Goal: Task Accomplishment & Management: Manage account settings

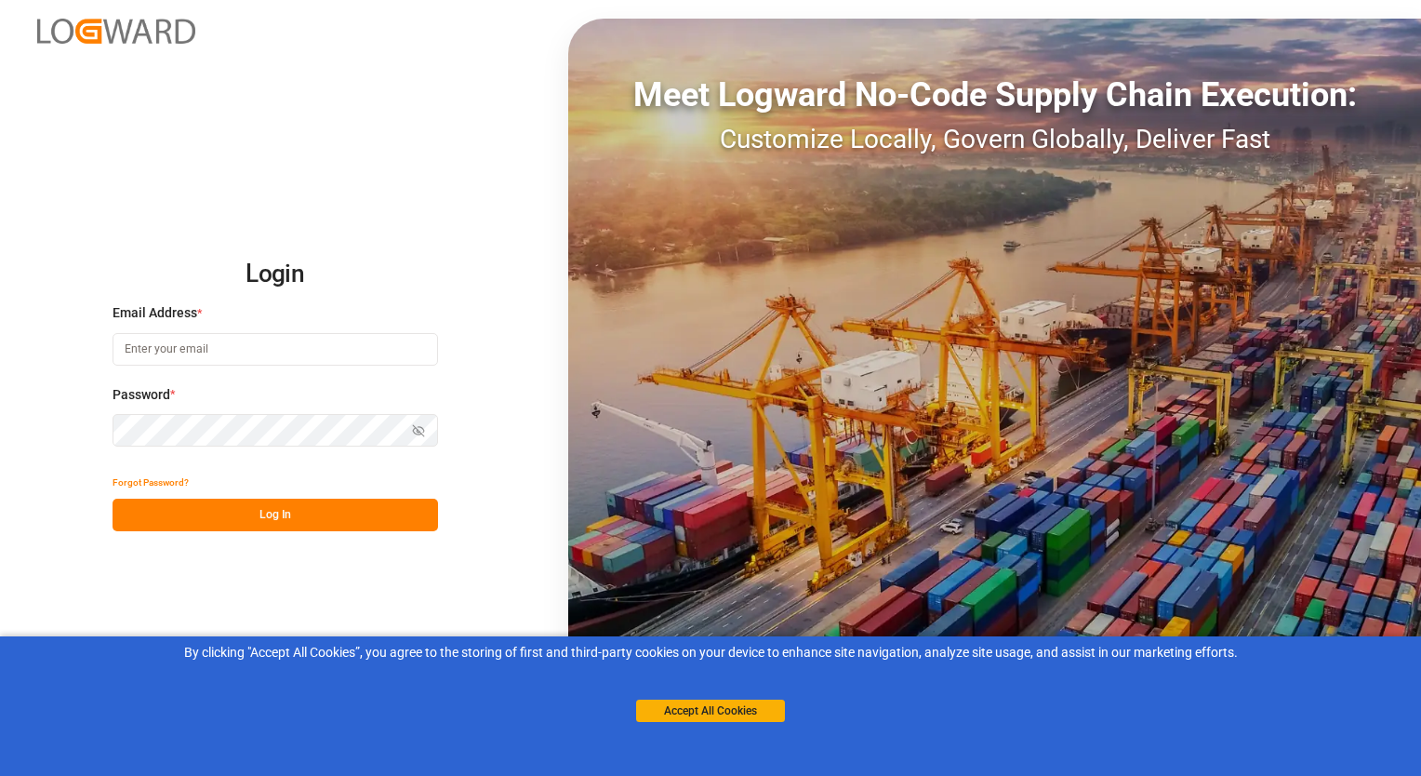
click at [179, 348] on input at bounding box center [276, 349] width 326 height 33
click at [149, 389] on span "Password" at bounding box center [142, 395] width 58 height 20
click at [147, 393] on span "Password" at bounding box center [142, 395] width 58 height 20
click at [186, 341] on input at bounding box center [276, 349] width 326 height 33
type input "[PERSON_NAME][EMAIL_ADDRESS][PERSON_NAME][DOMAIN_NAME]"
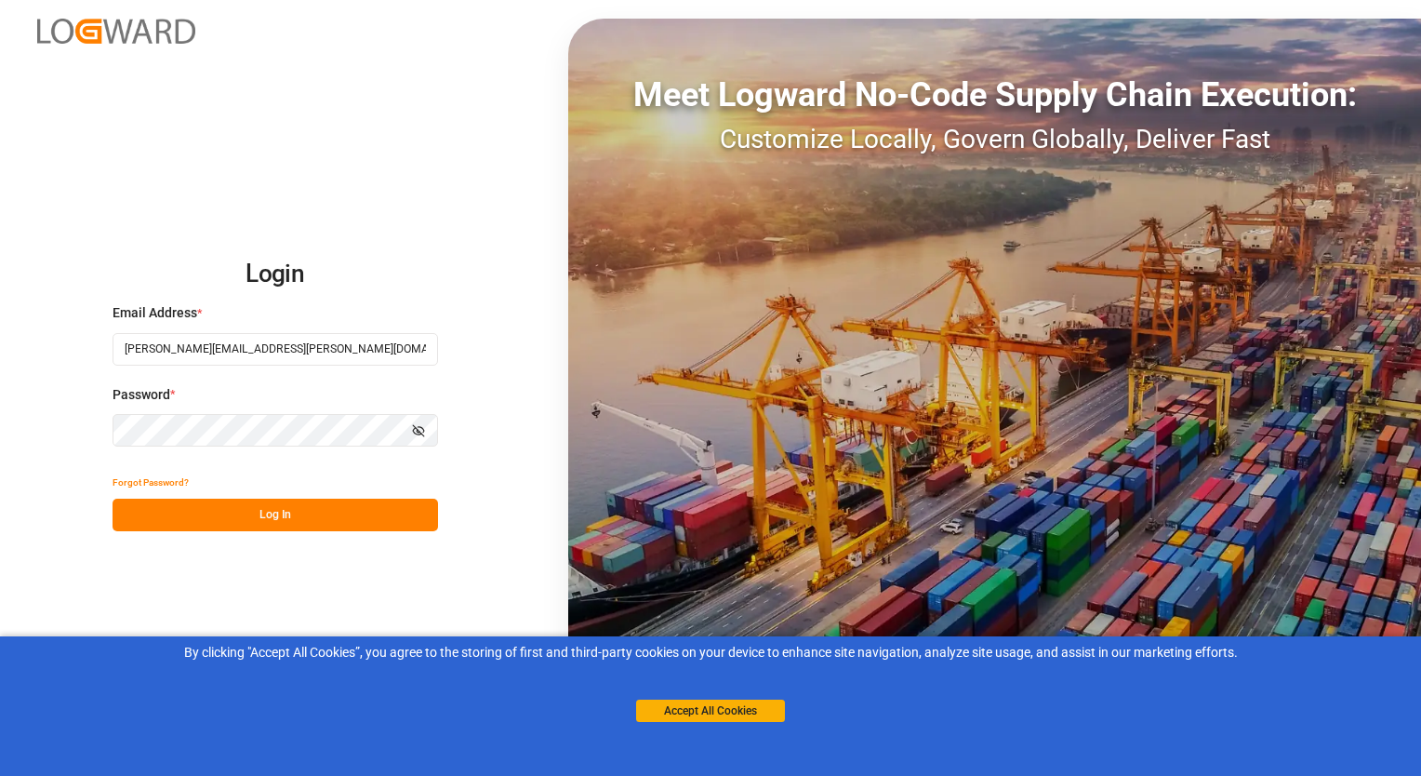
click at [273, 517] on button "Log In" at bounding box center [276, 515] width 326 height 33
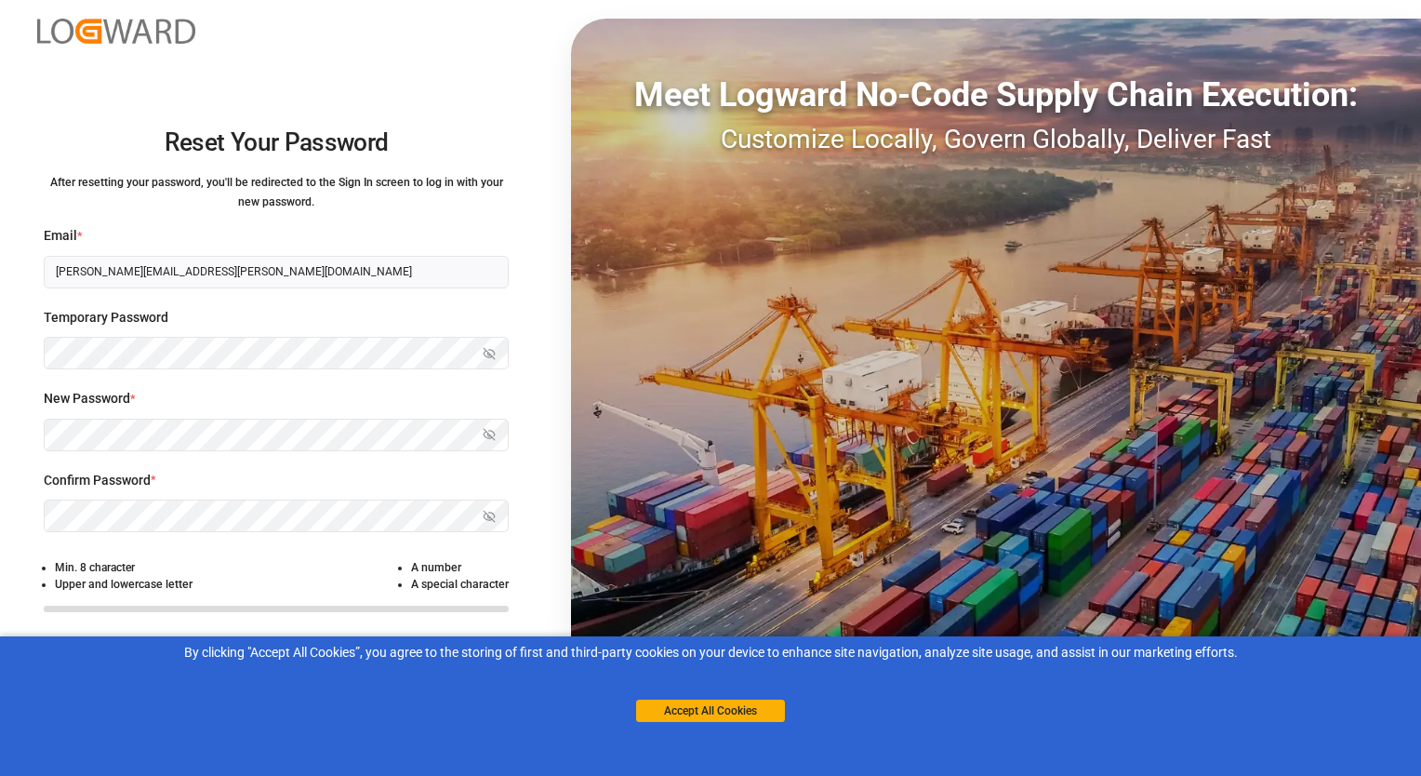
click at [700, 712] on button "Accept All Cookies" at bounding box center [710, 710] width 149 height 22
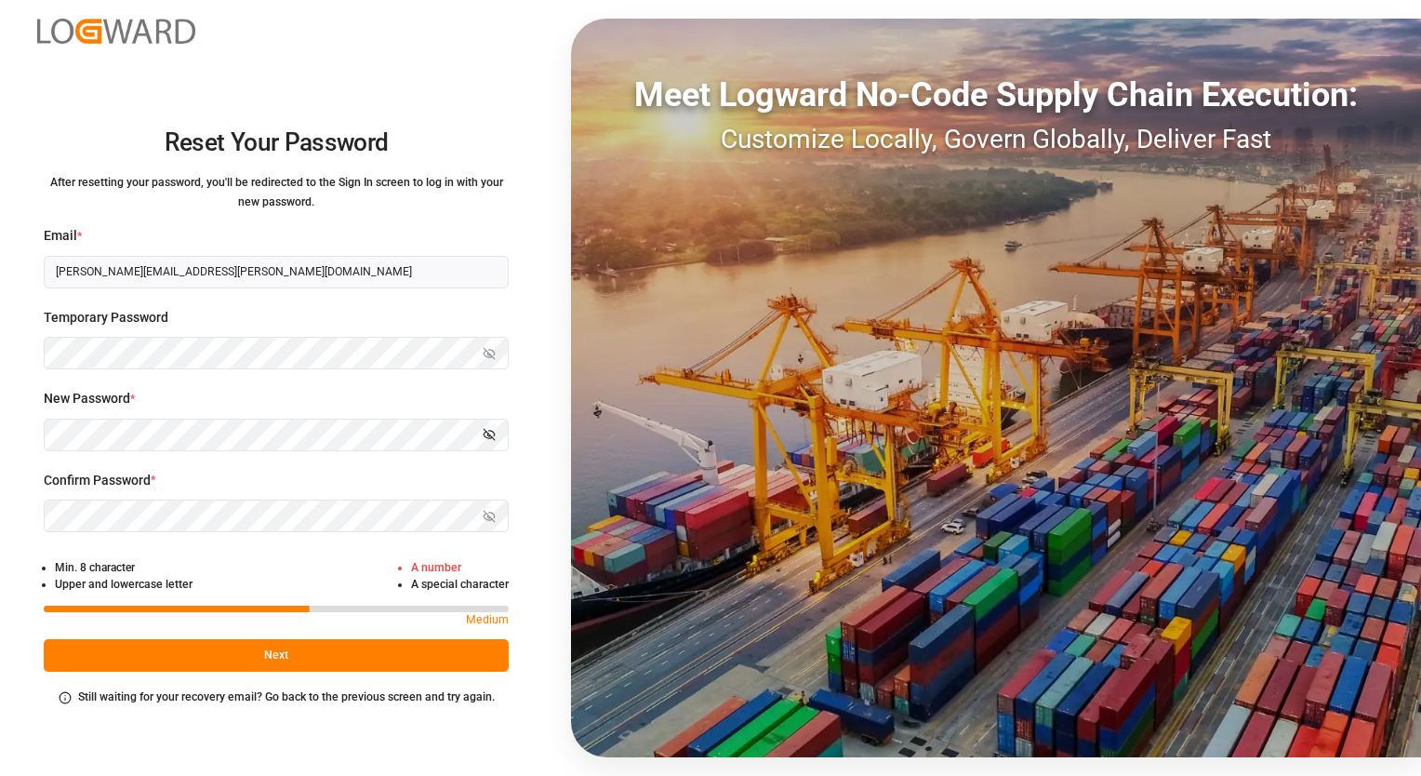
drag, startPoint x: 512, startPoint y: 427, endPoint x: 501, endPoint y: 433, distance: 12.1
click at [510, 430] on div "Reset Your Password After resetting your password, you'll be redirected to the …" at bounding box center [276, 388] width 552 height 776
click at [490, 433] on icon "button" at bounding box center [489, 434] width 13 height 13
click at [0, 413] on html "Reset Your Password After resetting your password, you'll be redirected to the …" at bounding box center [710, 388] width 1421 height 776
click at [11, 517] on div "Reset Your Password After resetting your password, you'll be redirected to the …" at bounding box center [276, 388] width 552 height 776
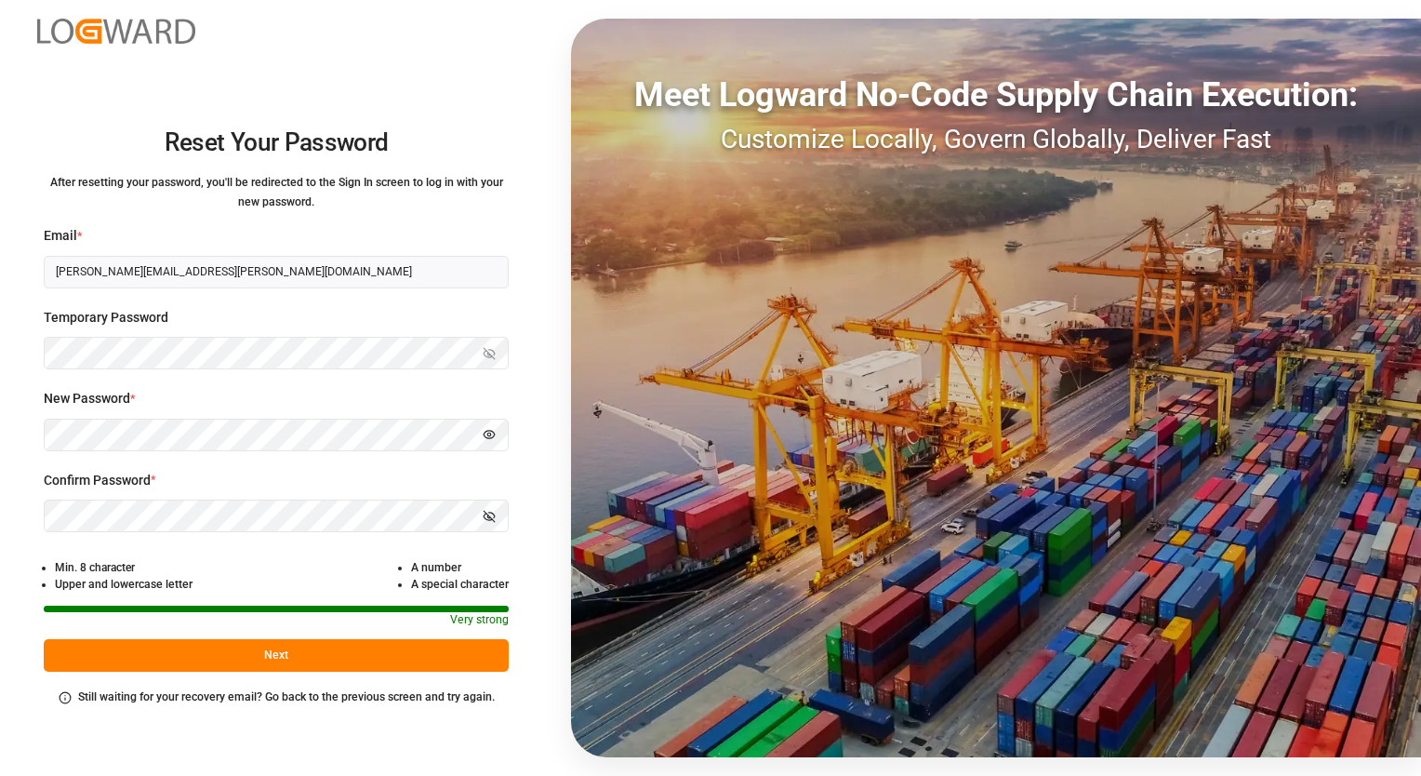
click at [235, 653] on button "Next" at bounding box center [276, 655] width 465 height 33
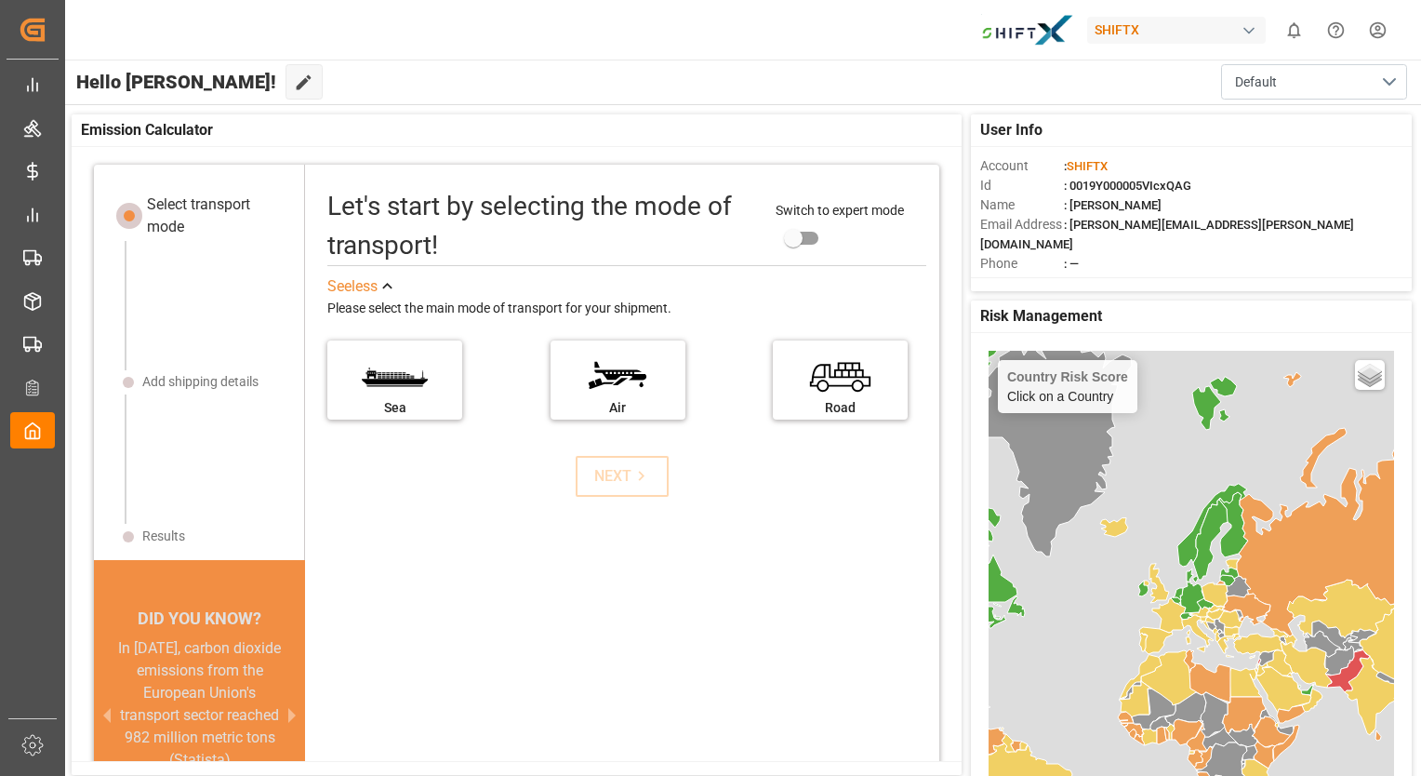
click at [811, 10] on div "SHIFTX 0 Notifications Only show unread All Mark all categories read No notific…" at bounding box center [736, 30] width 1369 height 60
